Goal: Task Accomplishment & Management: Complete application form

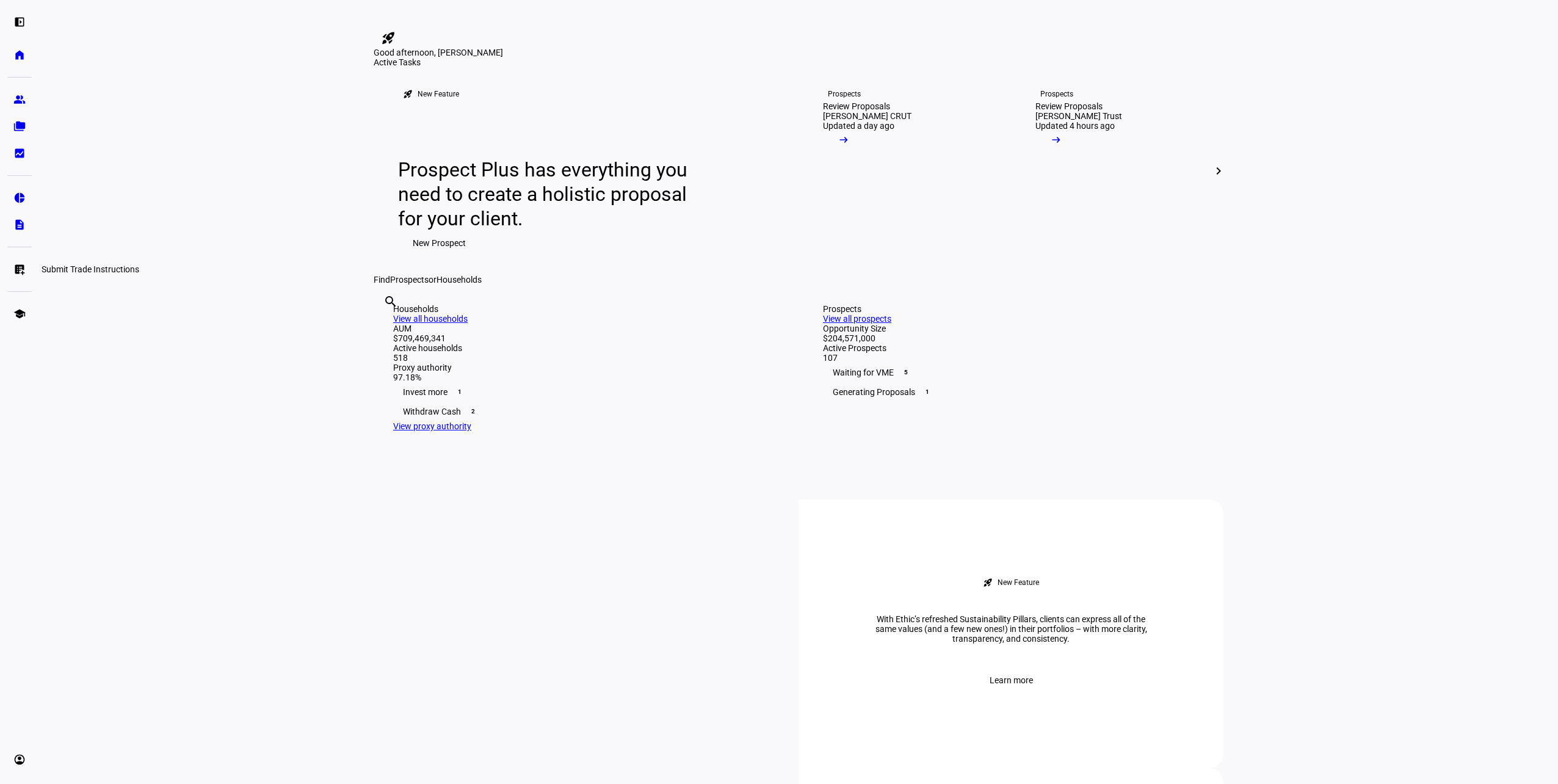
click at [20, 262] on link "list_alt_add Submit Trade Instructions" at bounding box center [20, 270] width 25 height 24
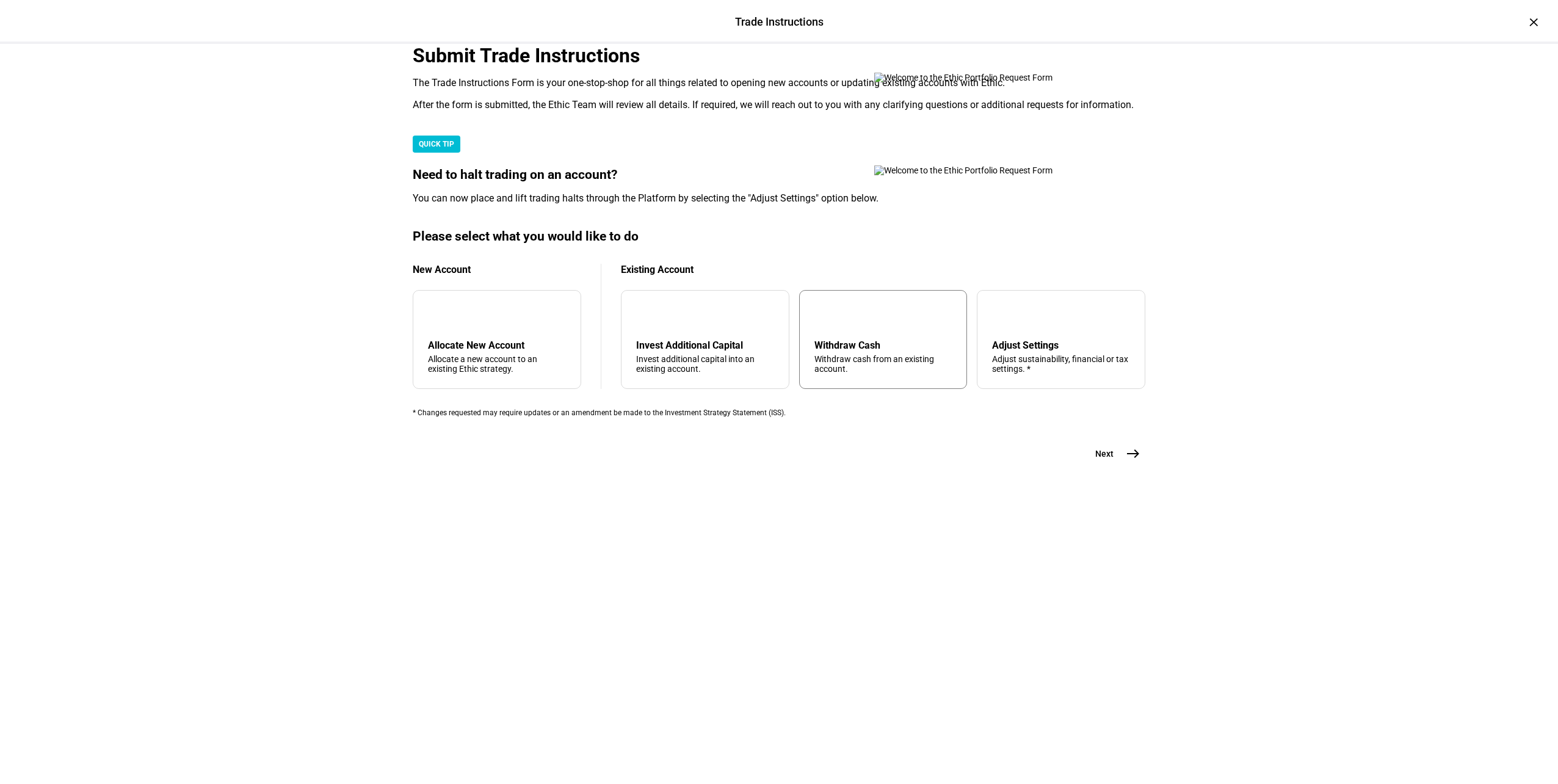
click at [824, 351] on div "Withdraw Cash" at bounding box center [883, 345] width 138 height 12
click at [1136, 466] on span "east" at bounding box center [1133, 453] width 25 height 24
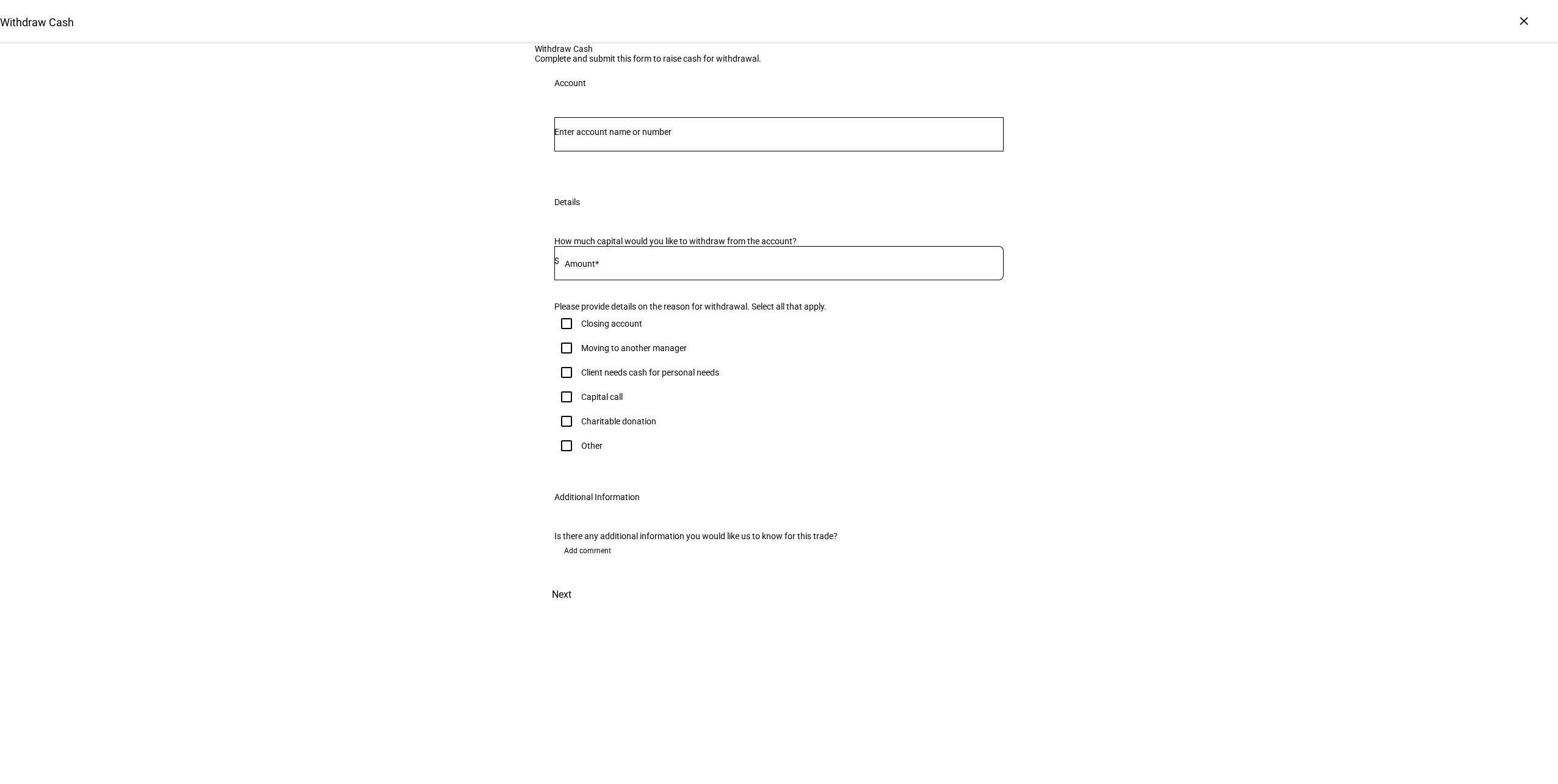
click at [762, 137] on input "Number" at bounding box center [779, 132] width 449 height 10
type input "llan"
click at [646, 388] on span "Joint 3853" at bounding box center [622, 393] width 103 height 12
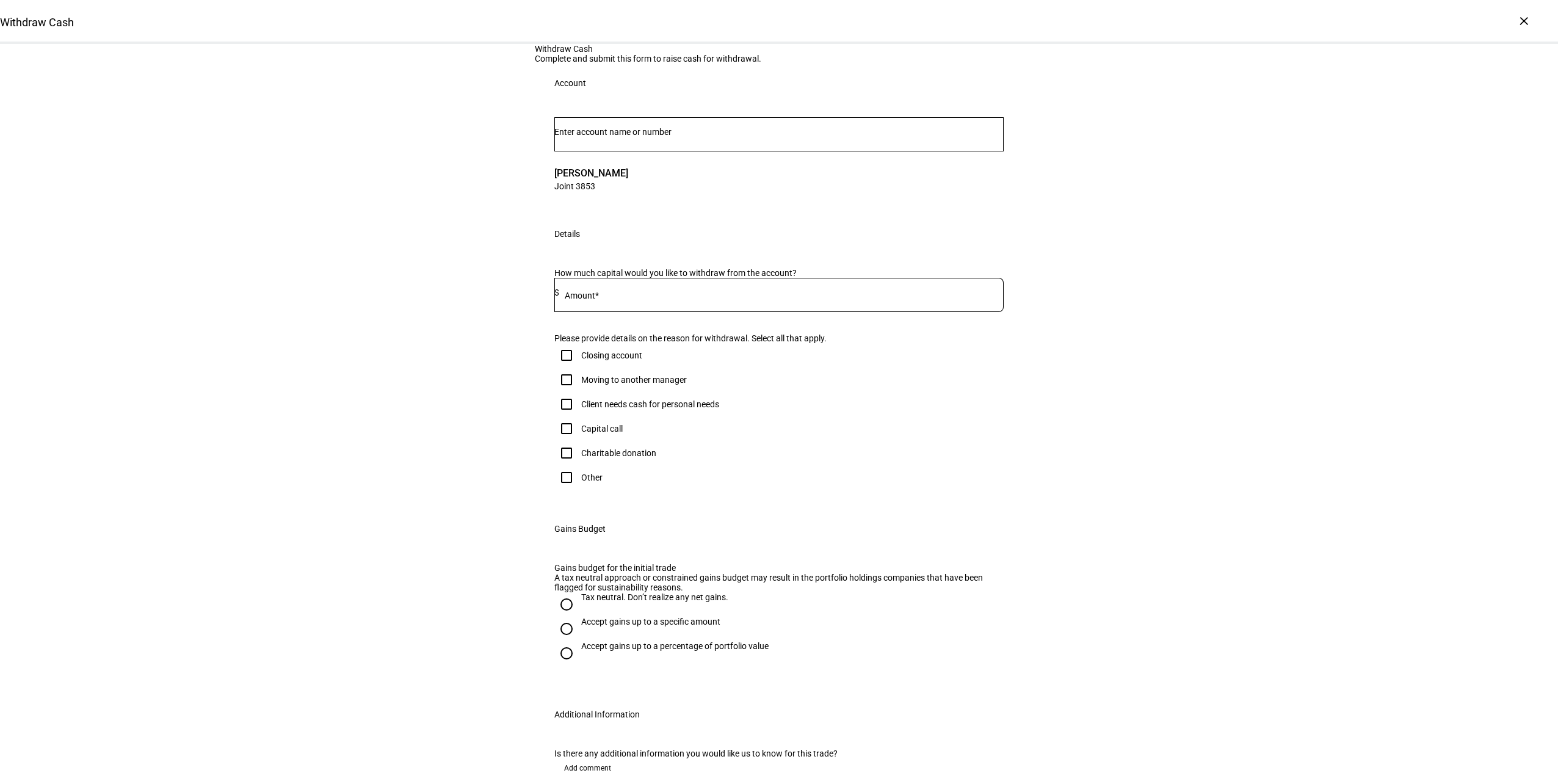
click at [678, 297] on input at bounding box center [781, 292] width 444 height 10
type input "50,000"
click at [611, 409] on div "Client needs cash for personal needs" at bounding box center [650, 404] width 138 height 10
click at [579, 416] on input "Client needs cash for personal needs" at bounding box center [566, 404] width 25 height 24
checkbox input "true"
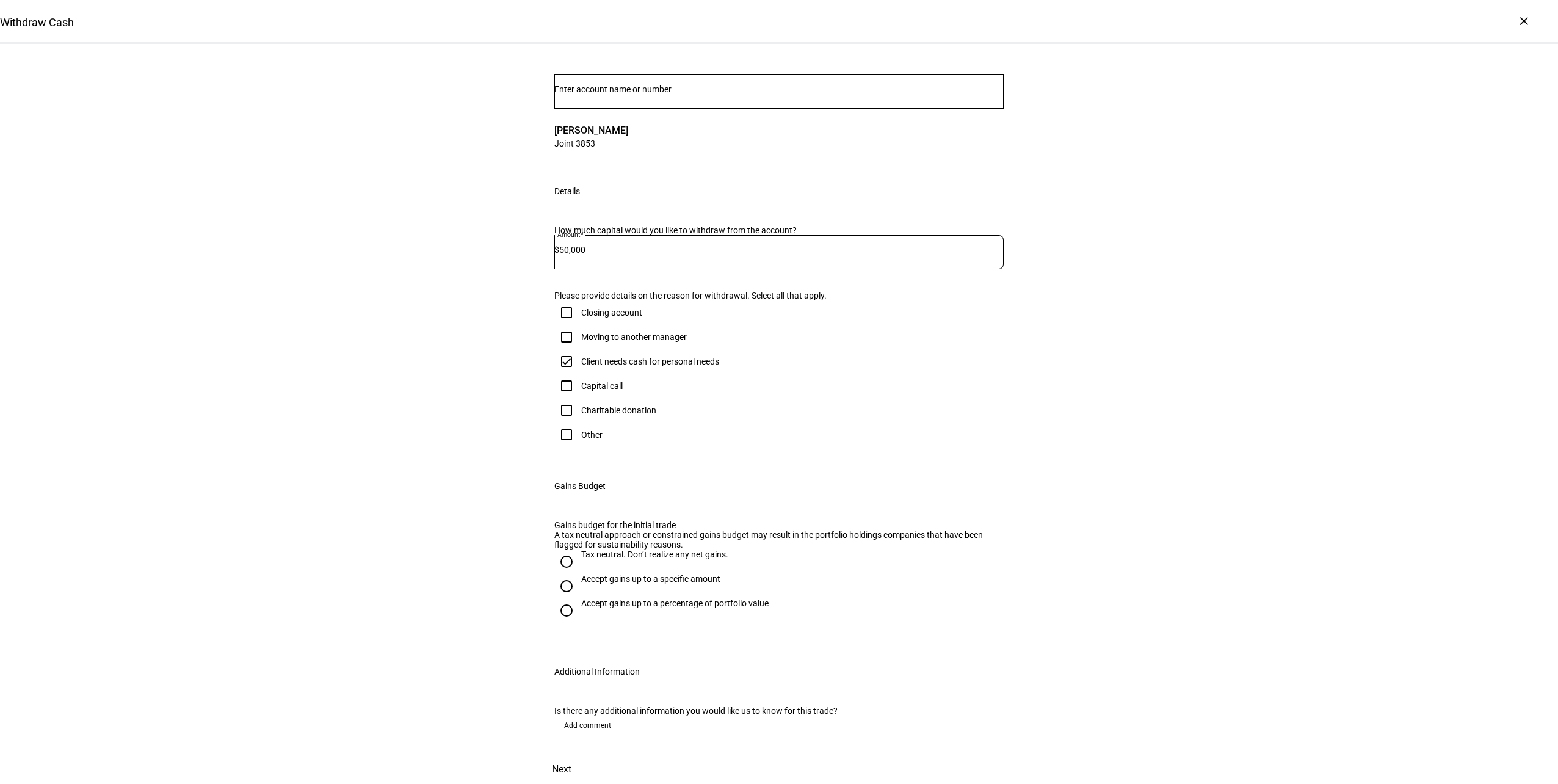
scroll to position [122, 0]
click at [624, 583] on div "Accept gains up to a specific amount" at bounding box center [651, 578] width 140 height 10
click at [579, 598] on input "Accept gains up to a specific amount" at bounding box center [566, 586] width 25 height 24
radio input "true"
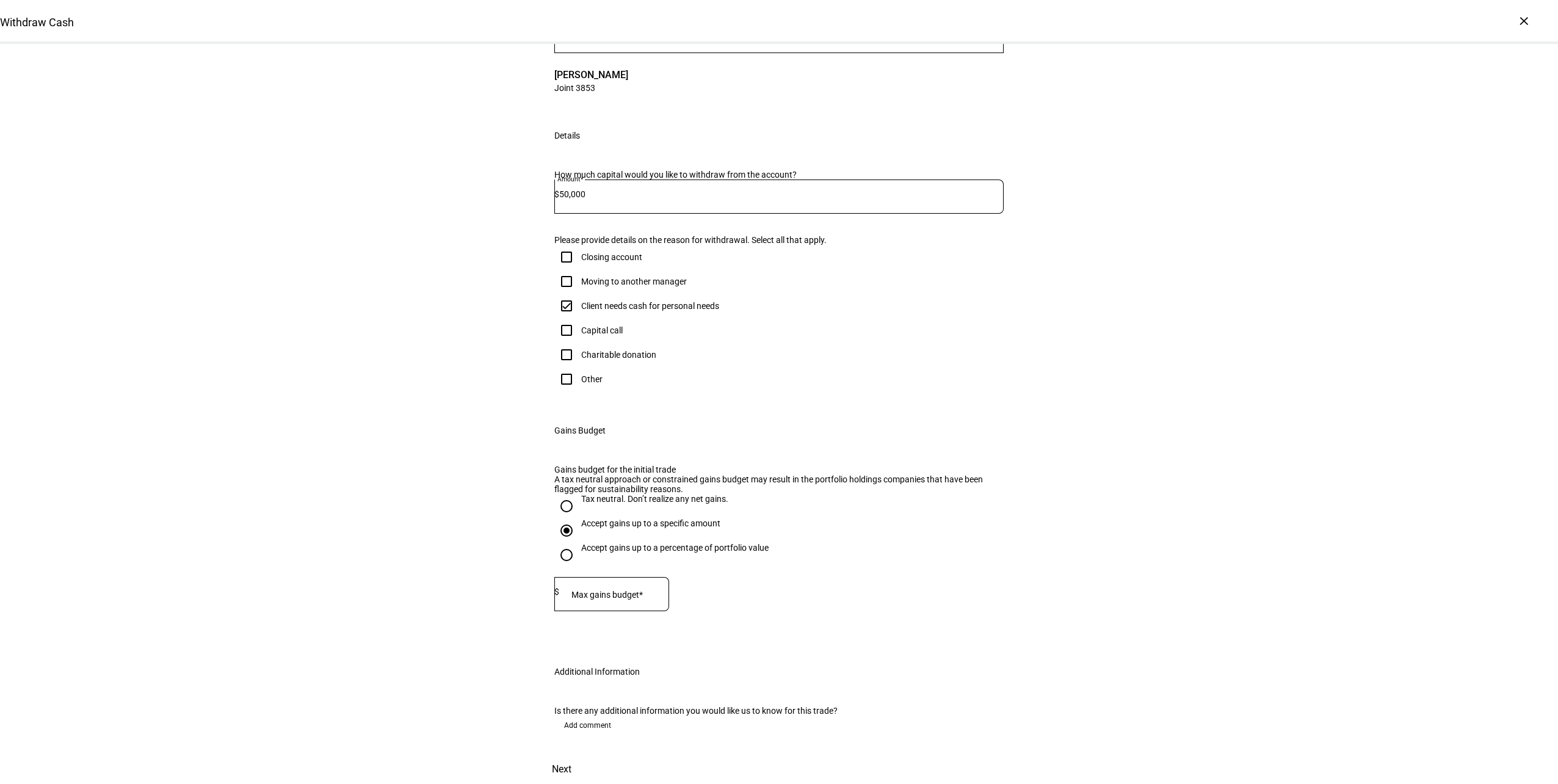
click at [628, 611] on div at bounding box center [614, 594] width 110 height 34
type input "24,000"
click at [572, 755] on span "Next" at bounding box center [562, 769] width 20 height 29
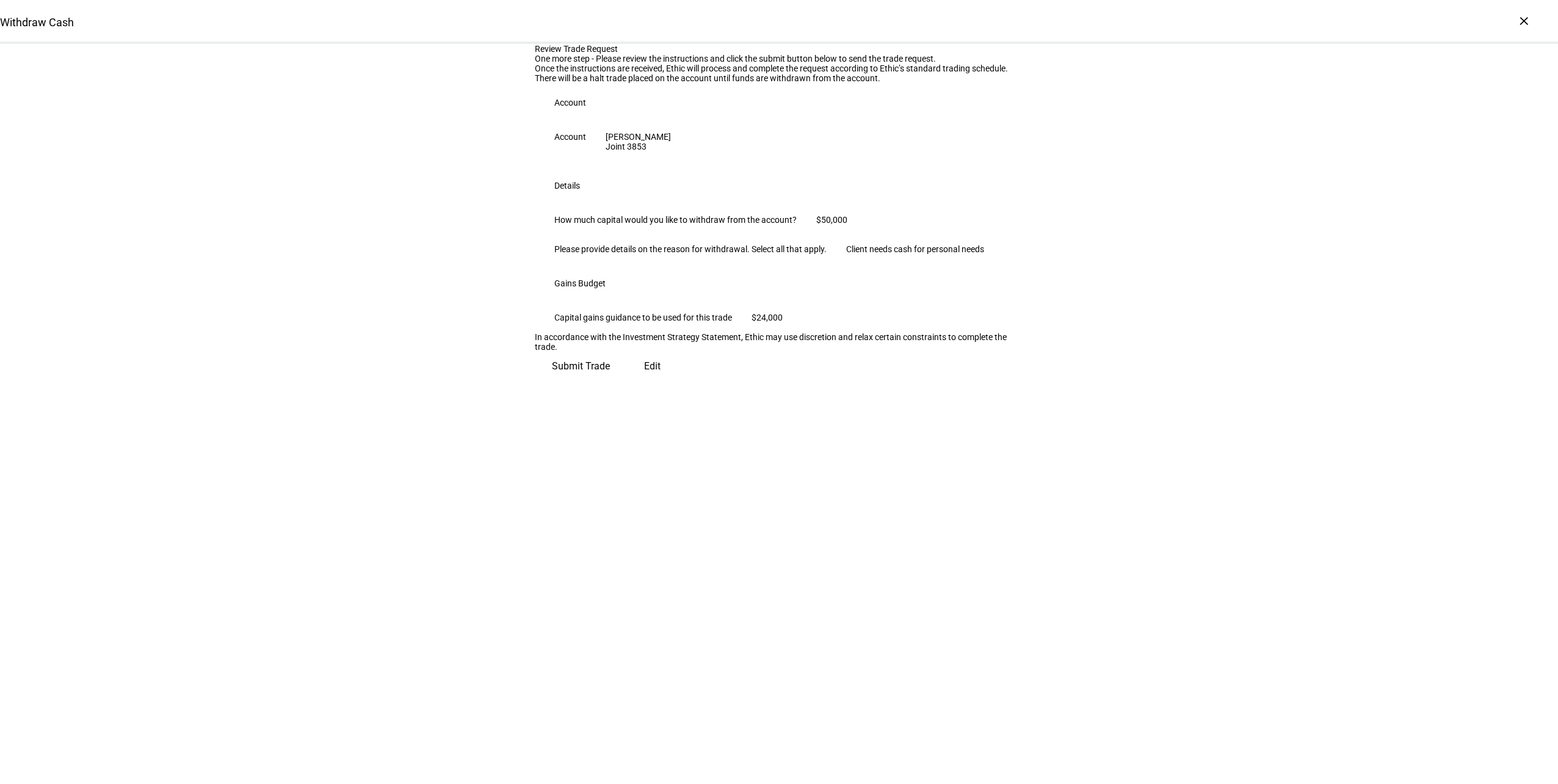
scroll to position [0, 0]
click at [610, 376] on span "Submit Trade" at bounding box center [581, 361] width 58 height 29
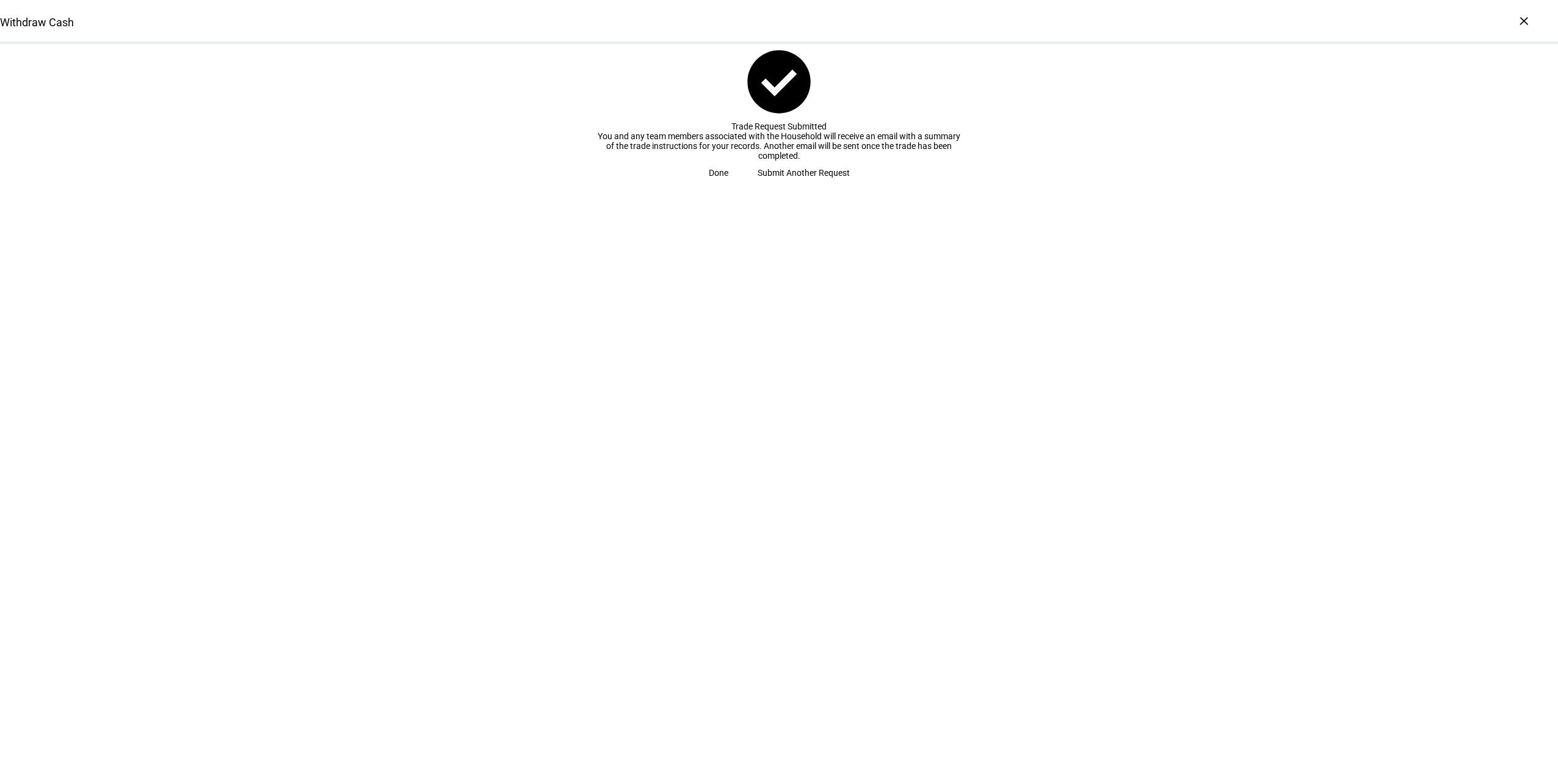
click at [743, 185] on span at bounding box center [719, 173] width 49 height 24
